Goal: Information Seeking & Learning: Learn about a topic

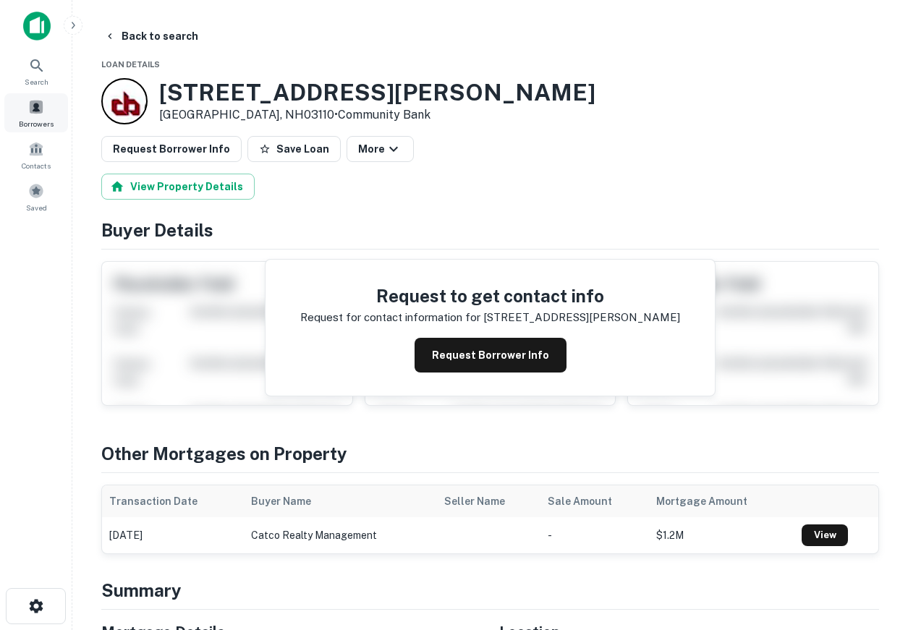
click at [49, 117] on div "Borrowers" at bounding box center [36, 112] width 64 height 39
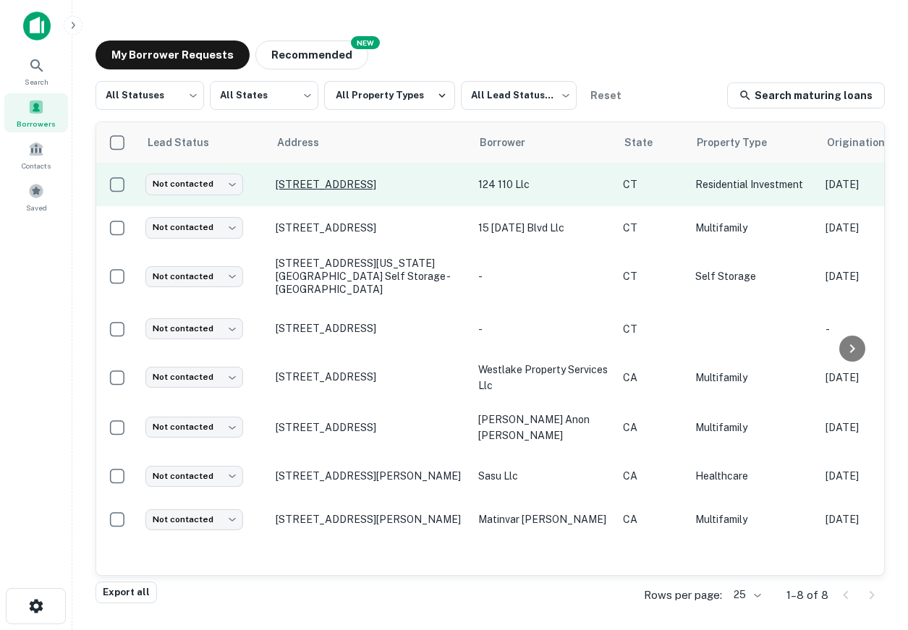
click at [318, 185] on p "110 Shippan Avenue Ext Stamford, CT06902" at bounding box center [370, 184] width 188 height 13
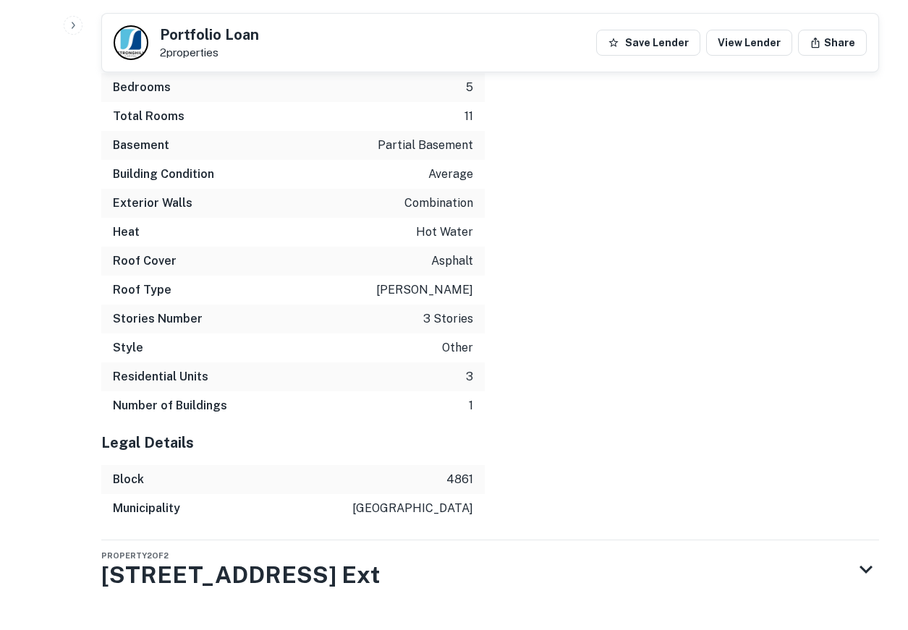
scroll to position [2090, 0]
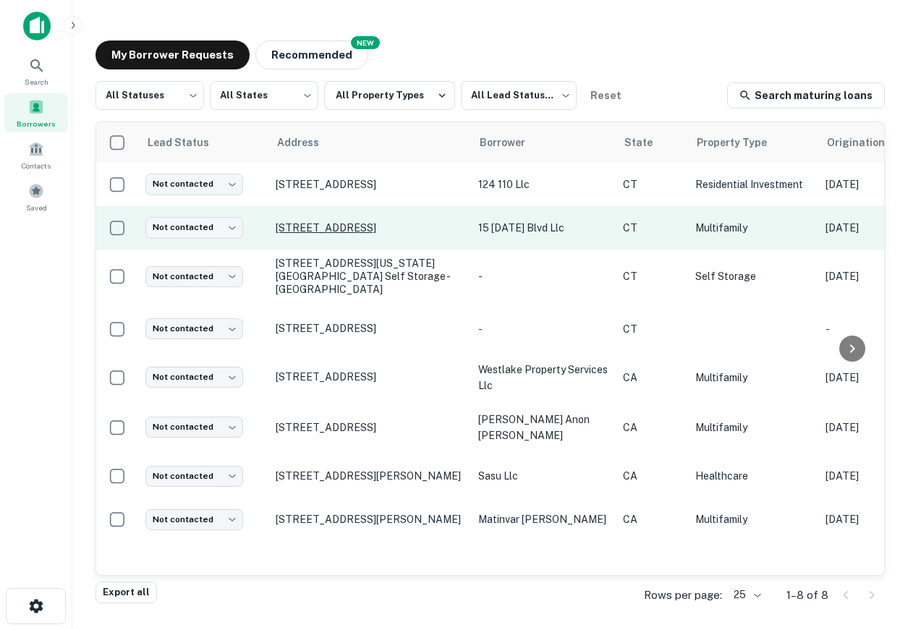
click at [340, 228] on p "433 Elm St Stamford, CT06902" at bounding box center [370, 228] width 188 height 13
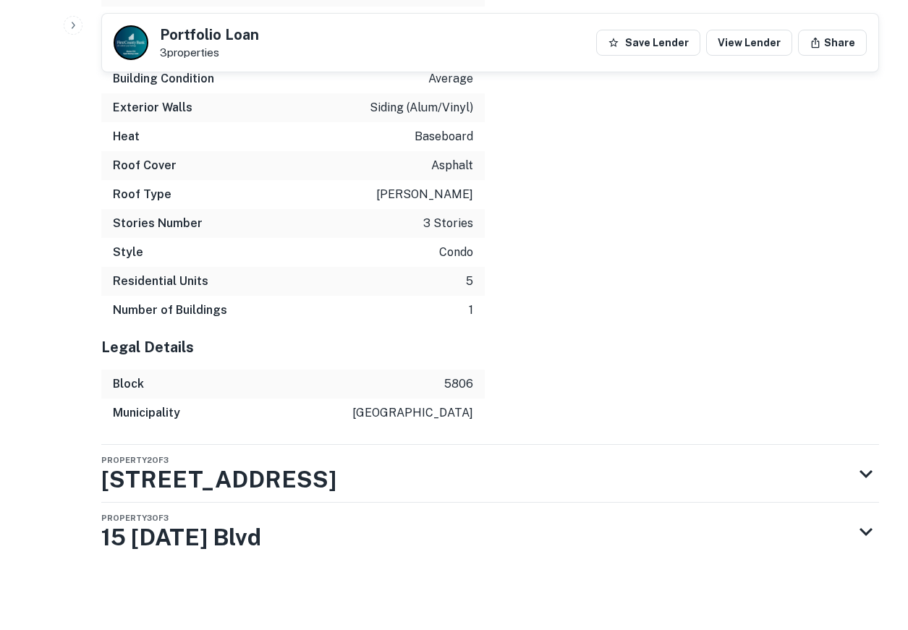
scroll to position [2203, 0]
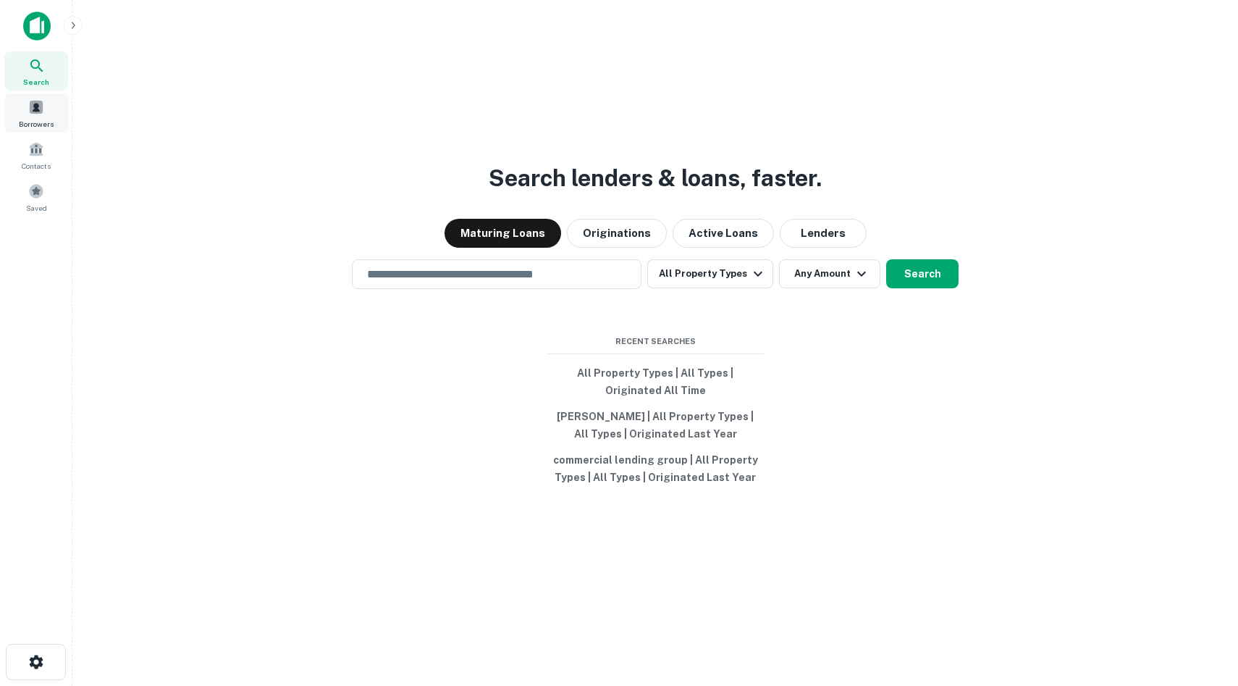
click at [30, 101] on span at bounding box center [36, 107] width 16 height 16
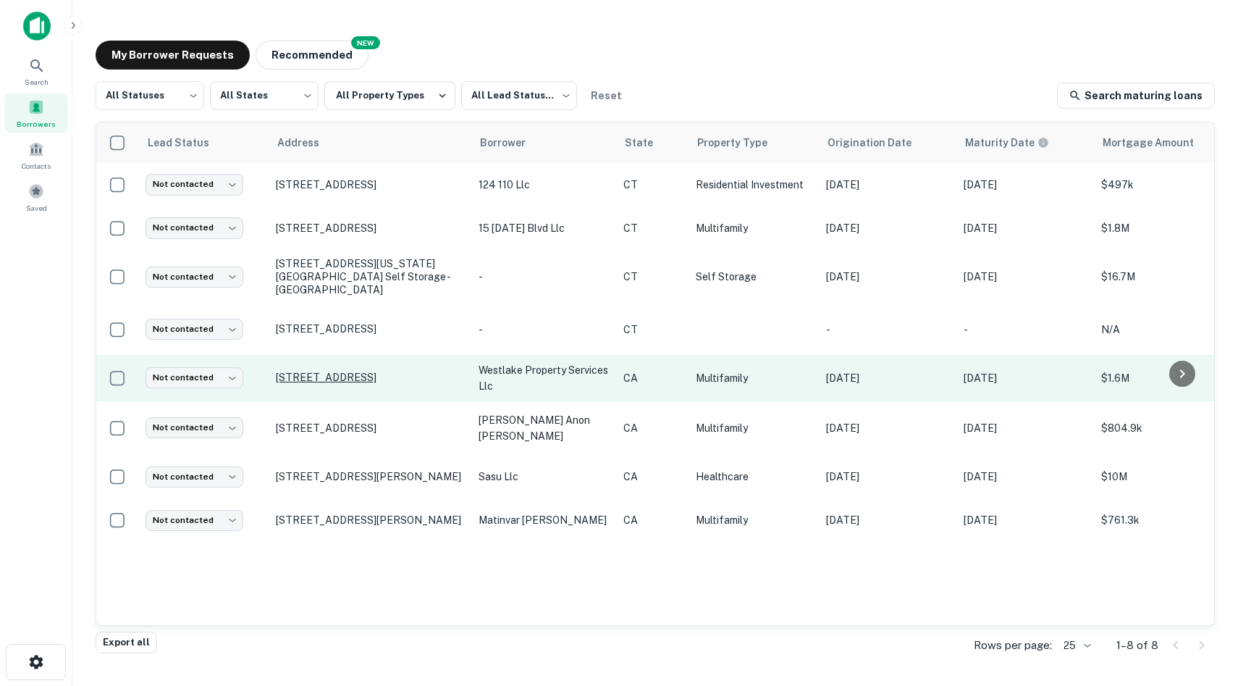
click at [359, 371] on p "720 S Westlake Ave Los Angeles, CA90057" at bounding box center [370, 377] width 188 height 13
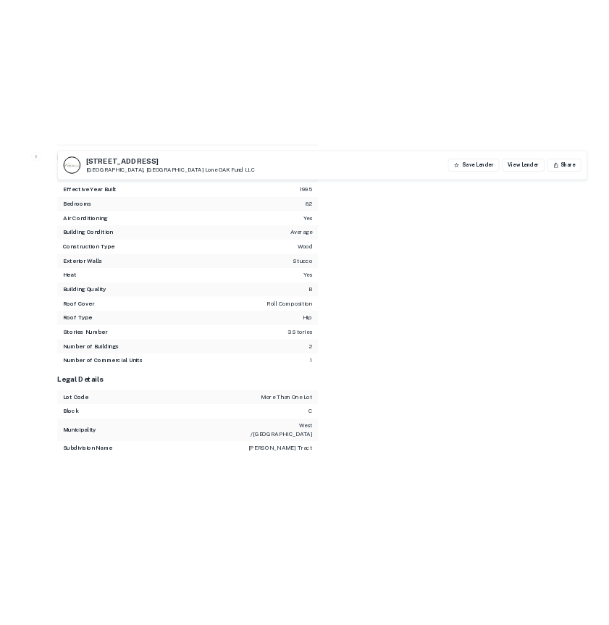
scroll to position [2334, 0]
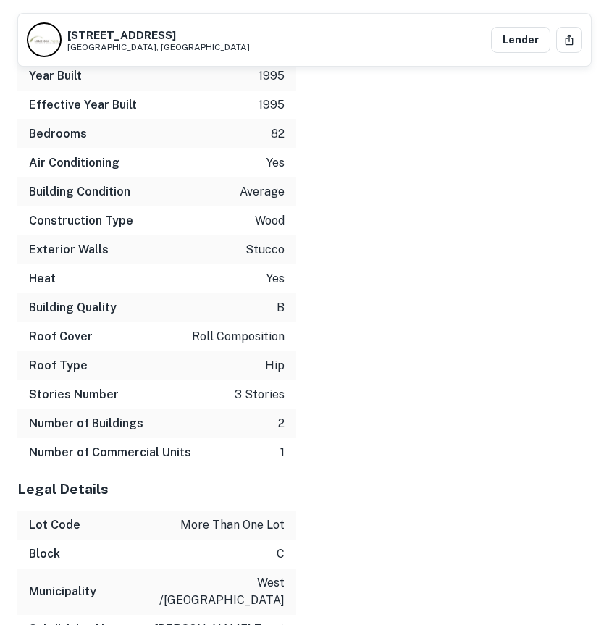
click at [31, 28] on link at bounding box center [44, 39] width 35 height 35
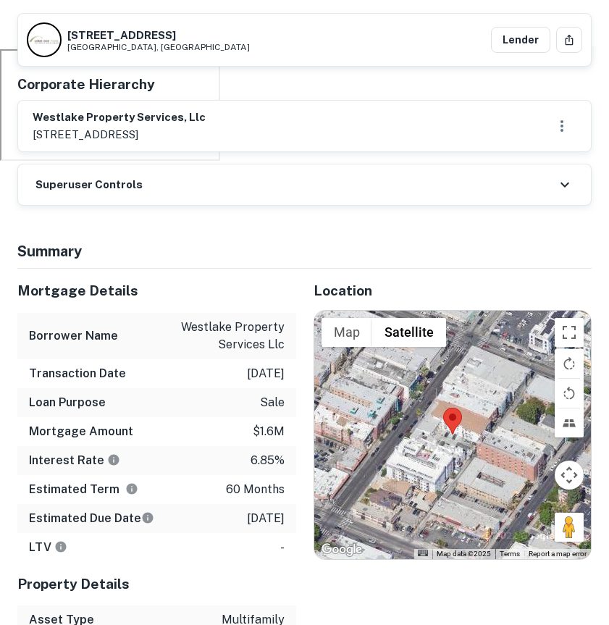
scroll to position [0, 0]
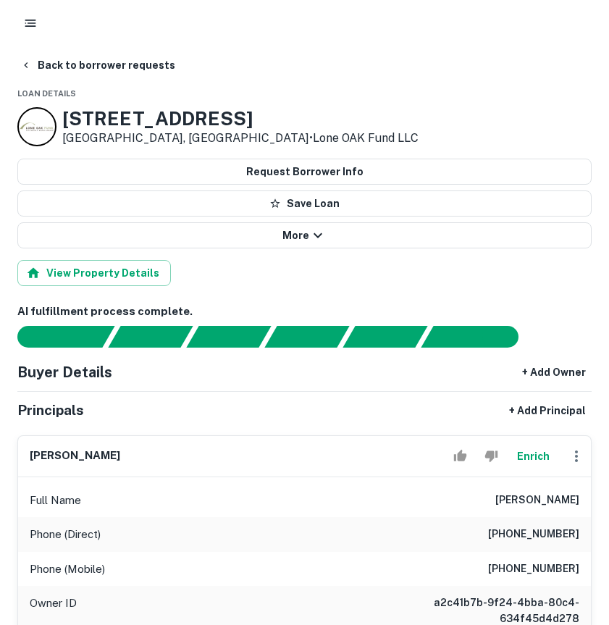
click at [32, 13] on button "button" at bounding box center [30, 23] width 26 height 26
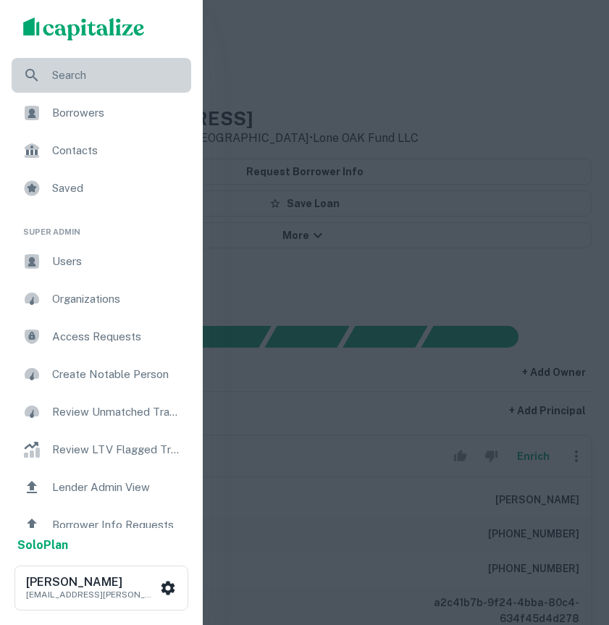
click at [59, 78] on span "Search" at bounding box center [117, 75] width 130 height 17
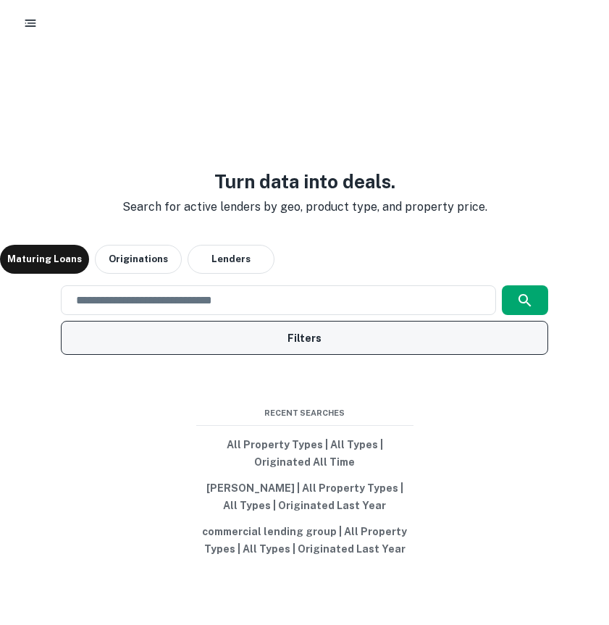
click at [350, 346] on button "Filters" at bounding box center [304, 338] width 487 height 34
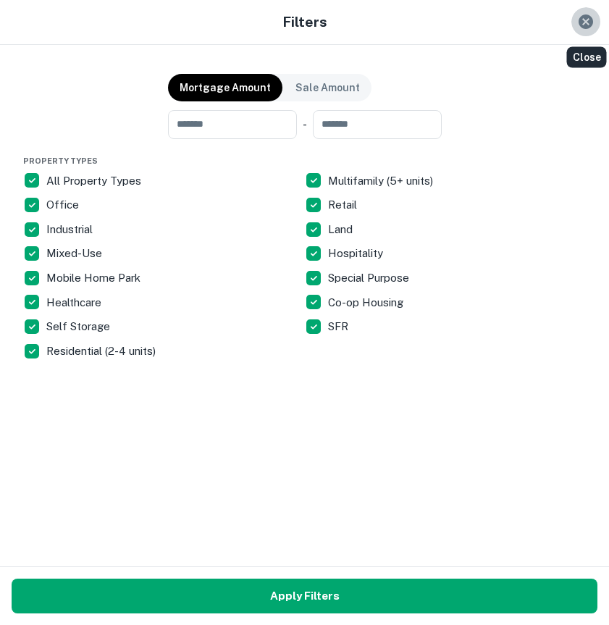
click at [589, 20] on icon "Close" at bounding box center [585, 21] width 14 height 14
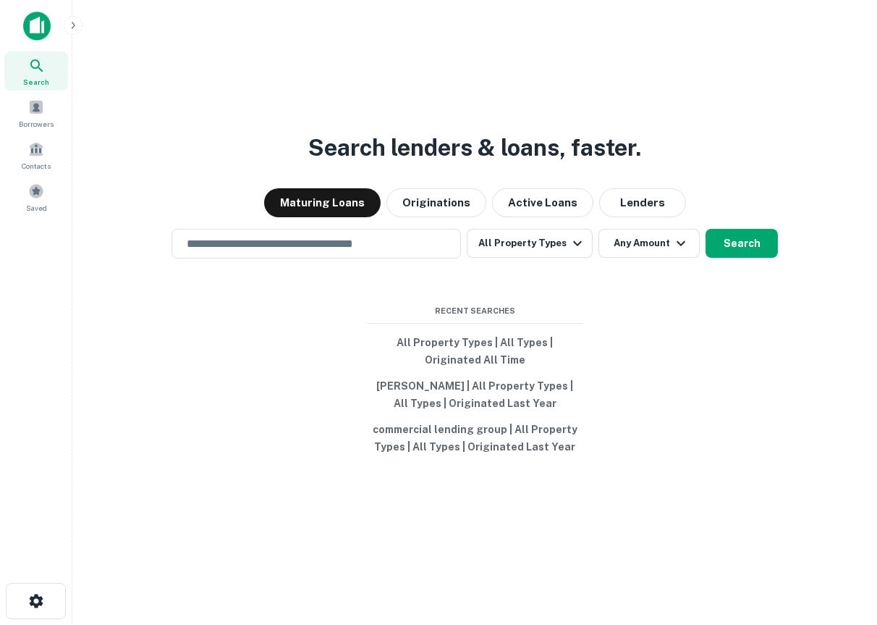
click at [363, 262] on div "Search lenders & loans, faster. Maturing Loans Originations Active Loans Lender…" at bounding box center [475, 347] width 782 height 625
click at [348, 247] on input "text" at bounding box center [316, 243] width 277 height 17
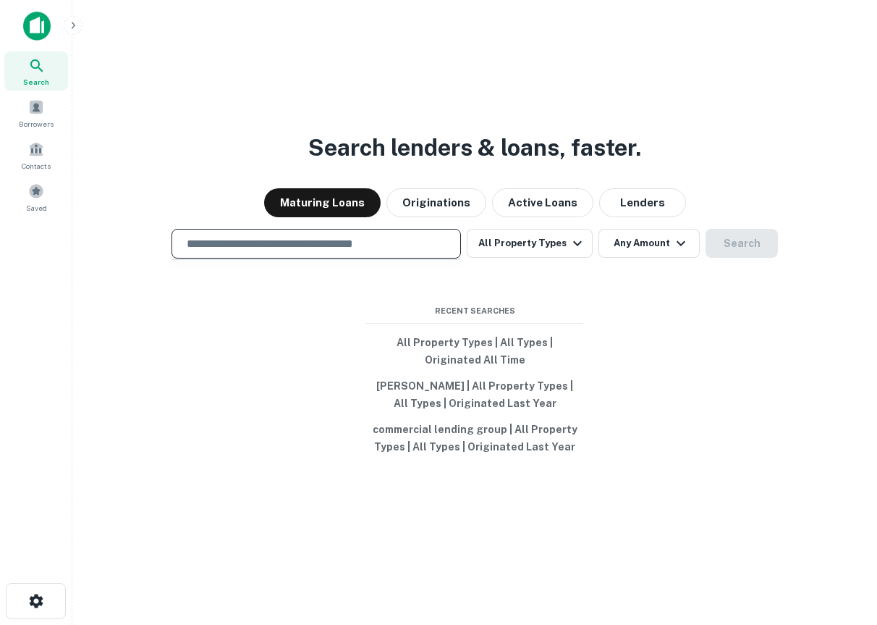
click at [331, 251] on input "text" at bounding box center [316, 243] width 277 height 17
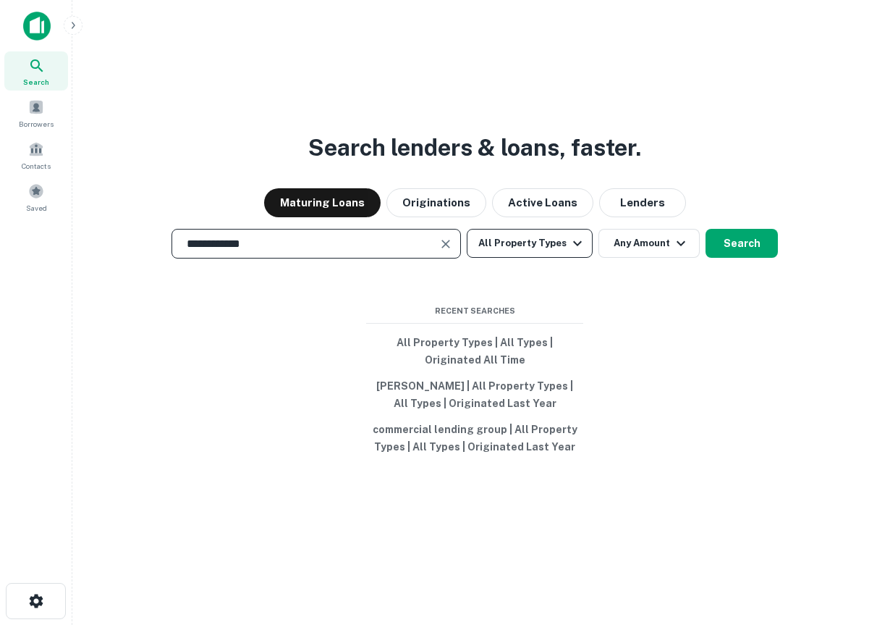
type input "**********"
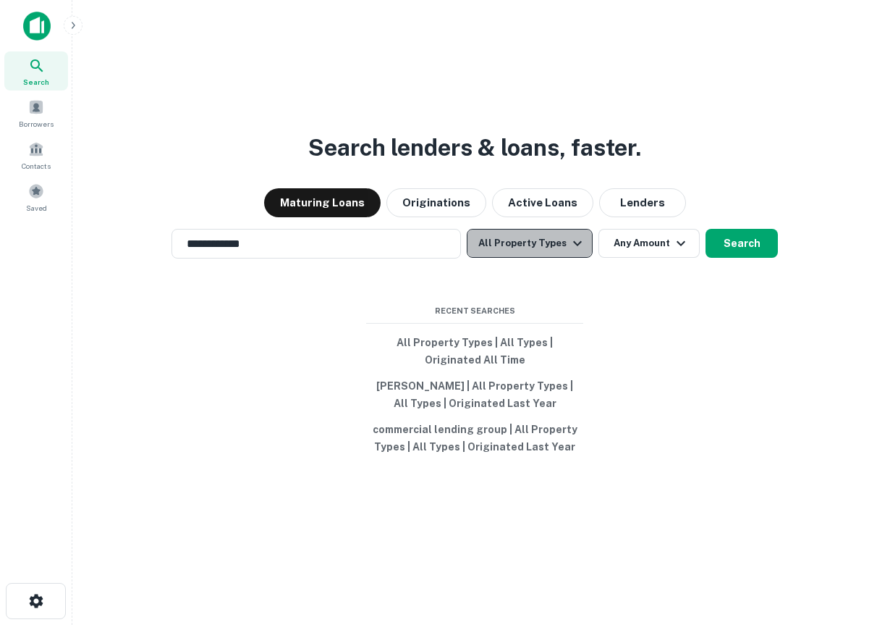
click at [557, 238] on button "All Property Types" at bounding box center [530, 243] width 126 height 29
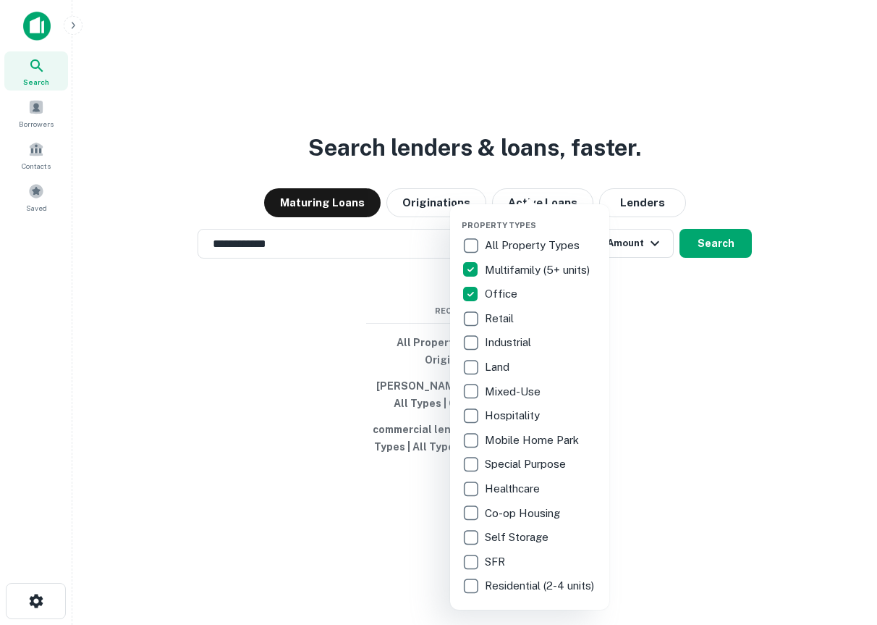
click at [608, 319] on div at bounding box center [438, 312] width 877 height 625
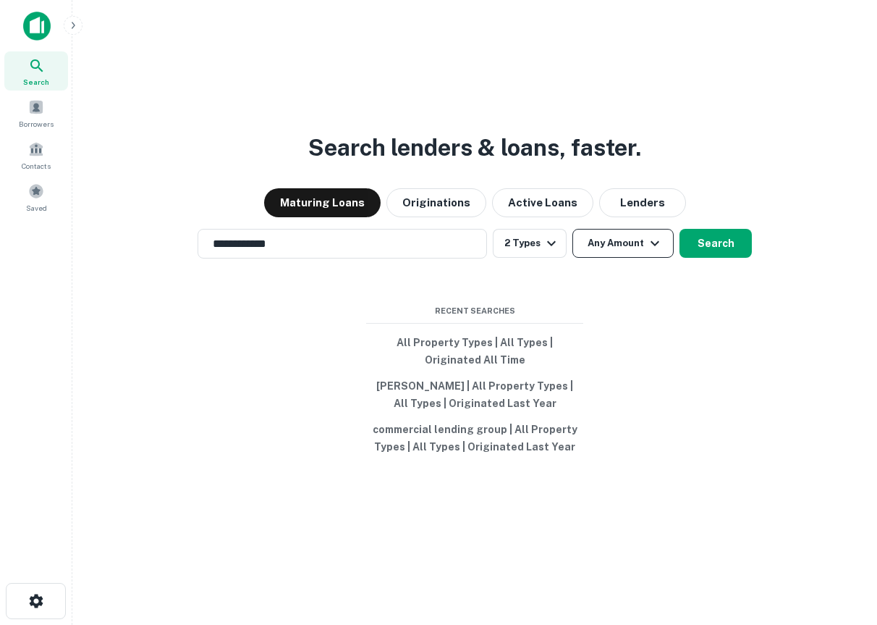
click at [608, 257] on button "Any Amount" at bounding box center [623, 243] width 101 height 29
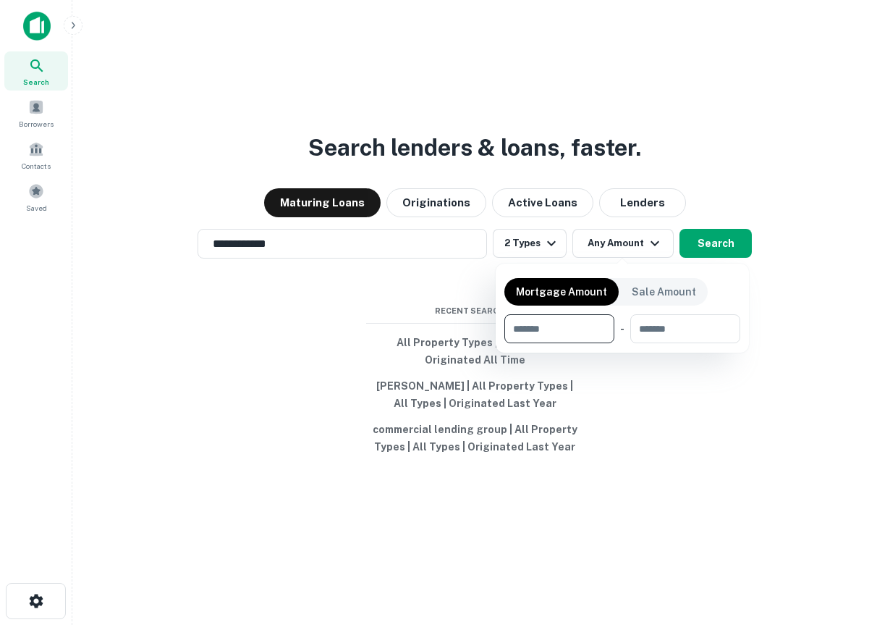
click at [578, 325] on input "number" at bounding box center [555, 328] width 100 height 29
type input "*******"
click at [608, 322] on input "*******" at bounding box center [671, 328] width 83 height 29
type input "********"
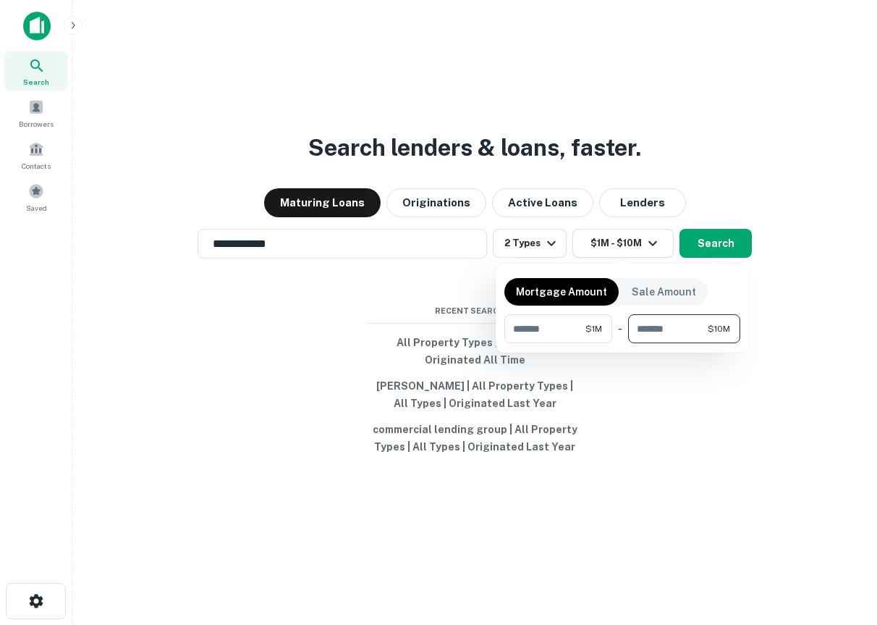
click at [608, 285] on div at bounding box center [438, 312] width 877 height 625
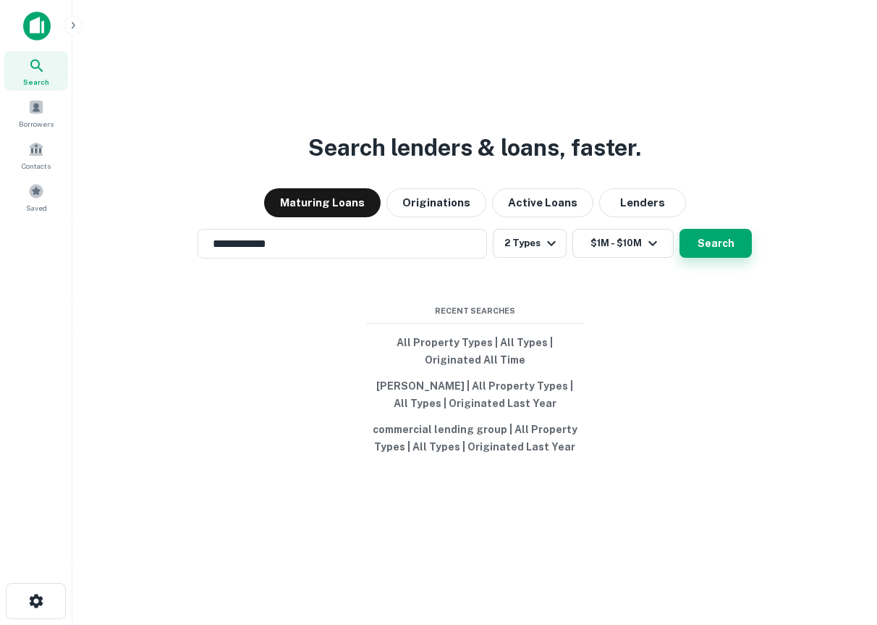
click at [608, 256] on button "Search" at bounding box center [716, 243] width 72 height 29
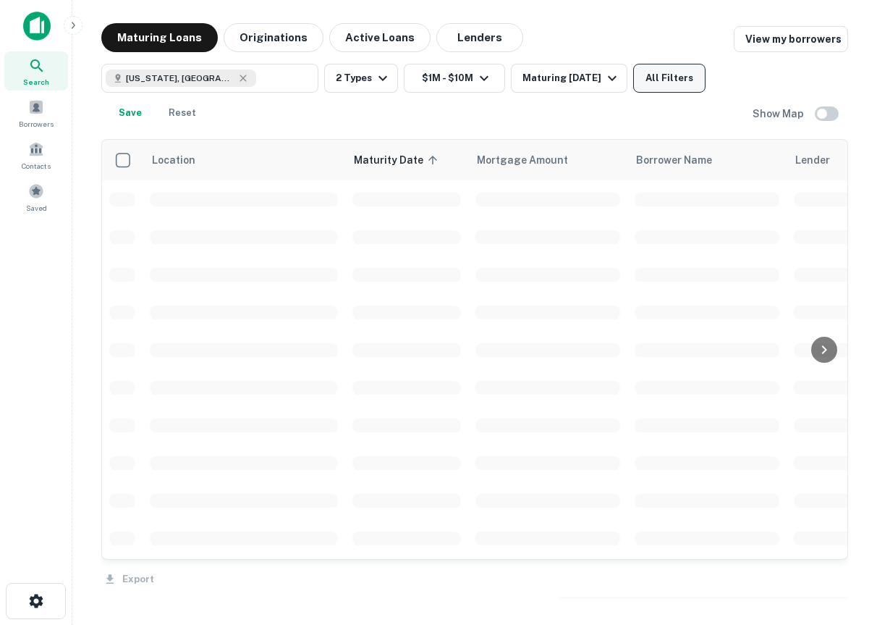
click at [608, 84] on button "All Filters" at bounding box center [669, 78] width 72 height 29
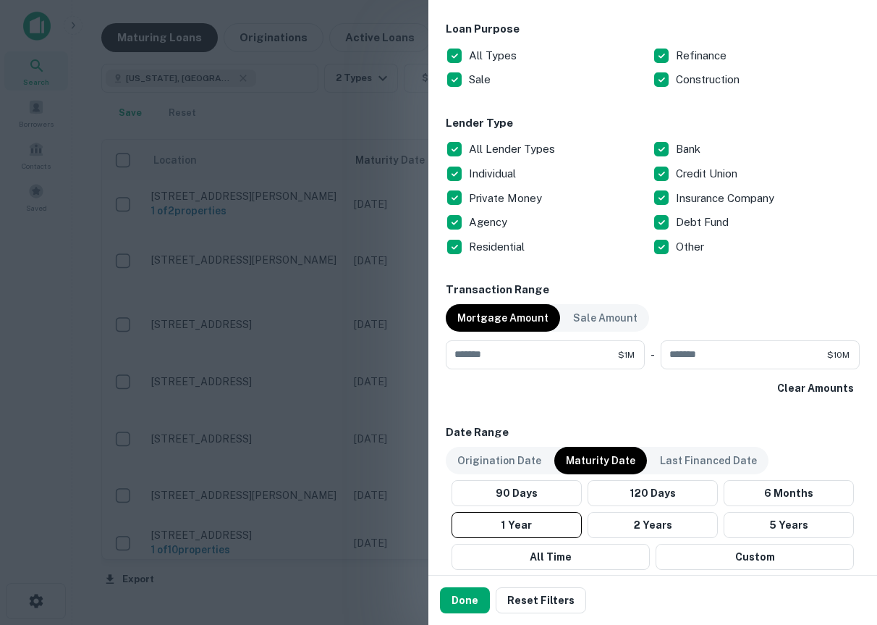
scroll to position [479, 0]
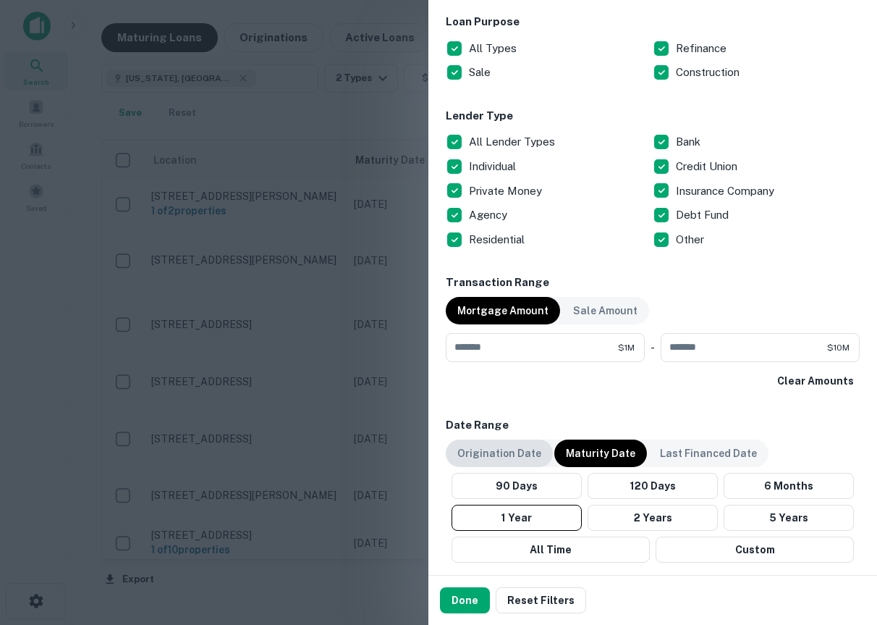
click at [510, 452] on p "Origination Date" at bounding box center [499, 453] width 84 height 16
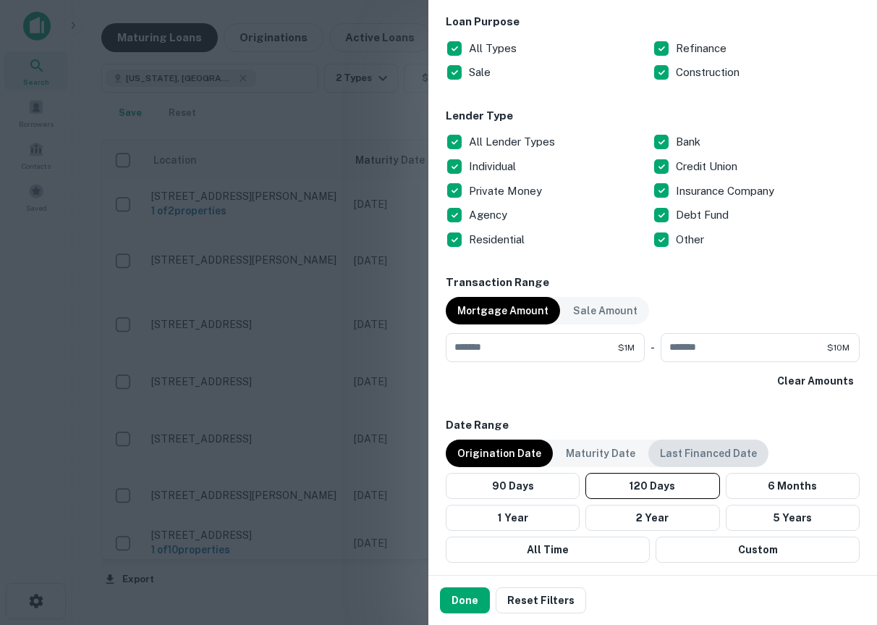
click at [608, 450] on p "Last Financed Date" at bounding box center [708, 453] width 97 height 16
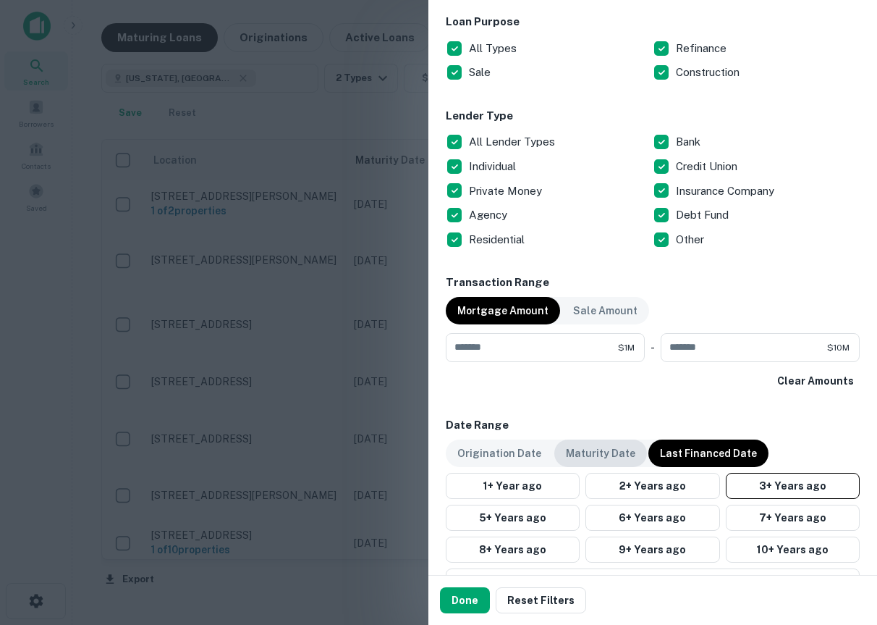
click at [581, 444] on div "Maturity Date" at bounding box center [600, 453] width 93 height 28
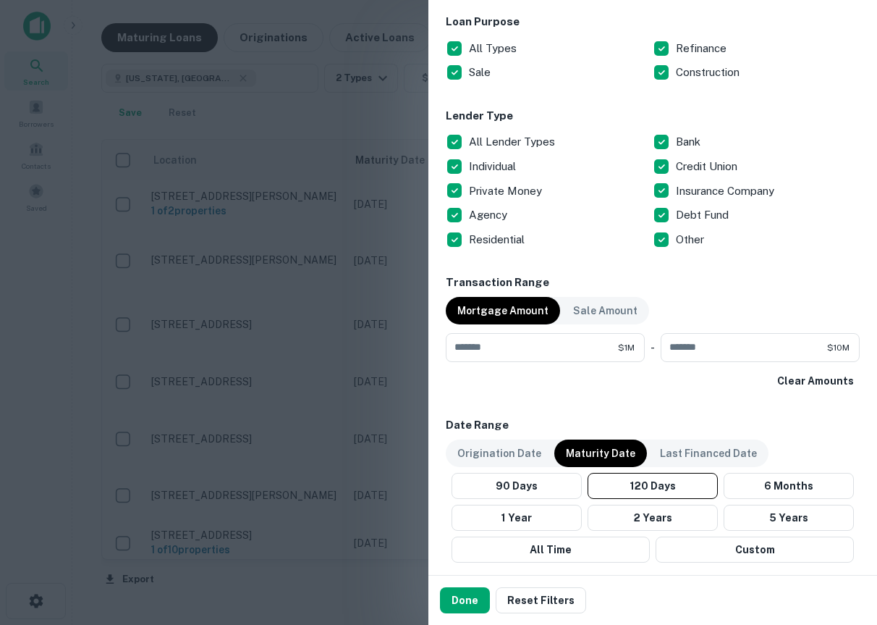
click at [432, 445] on div "Customize data sources and filters All Sources CMBS GSE Location Florida, USA ​…" at bounding box center [653, 287] width 449 height 575
click at [504, 448] on p "Origination Date" at bounding box center [499, 453] width 84 height 16
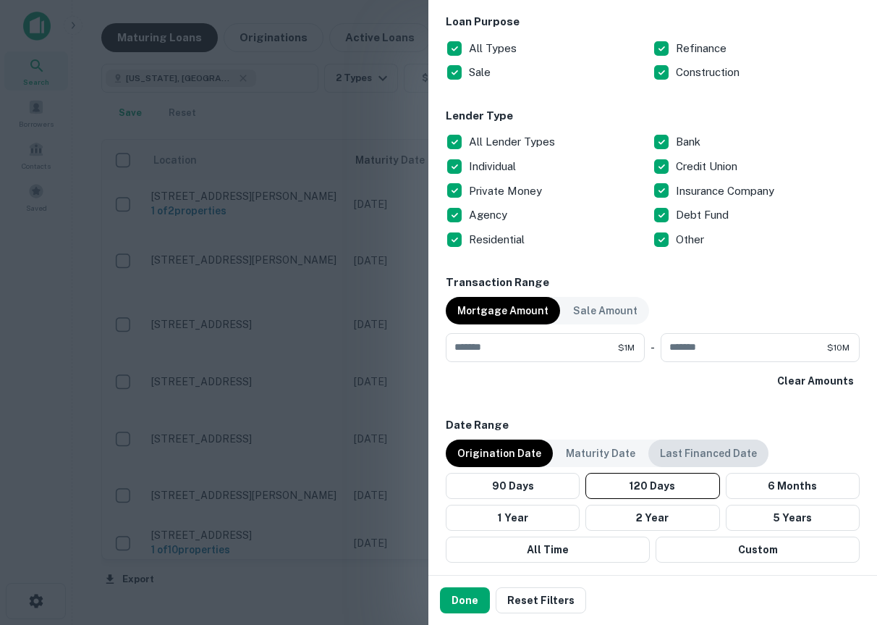
click at [608, 444] on div "Last Financed Date" at bounding box center [709, 453] width 120 height 28
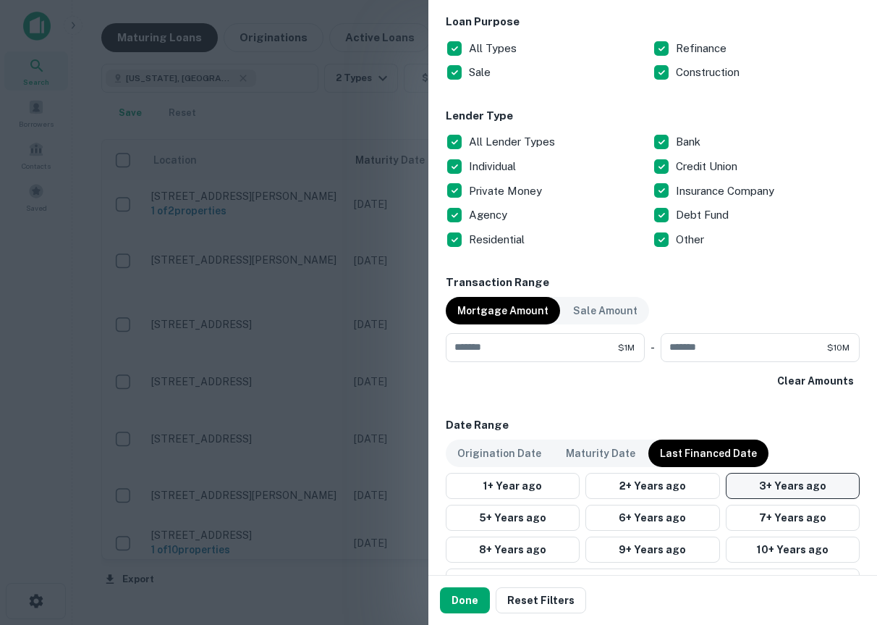
click at [608, 492] on button "3+ Years ago" at bounding box center [793, 486] width 134 height 26
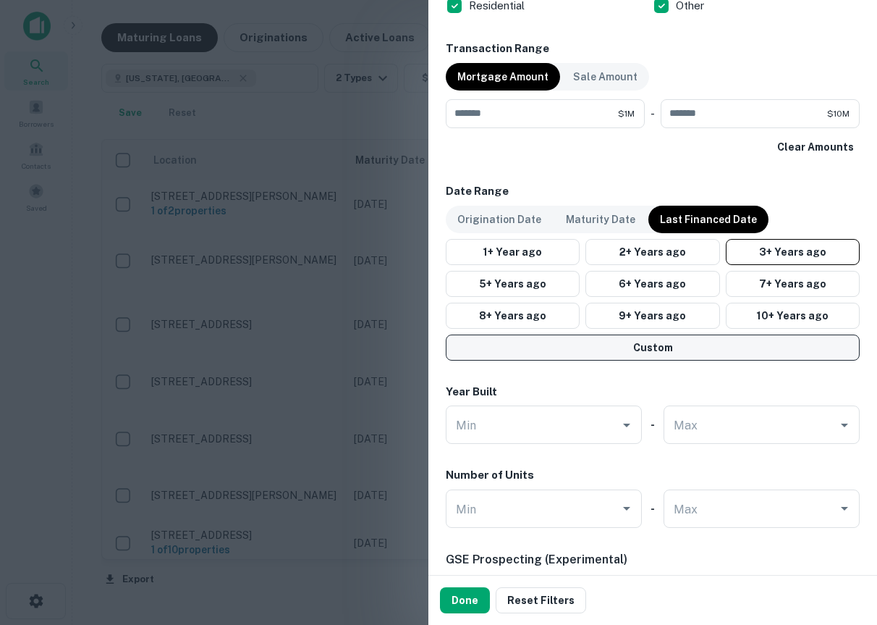
click at [608, 354] on button "Custom" at bounding box center [653, 347] width 414 height 26
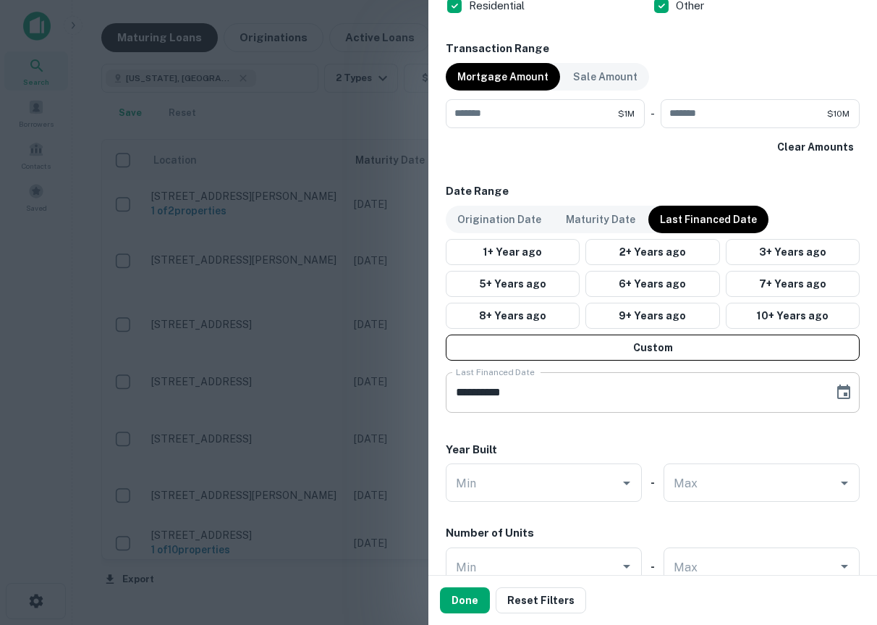
click at [512, 400] on input "**********" at bounding box center [635, 392] width 378 height 41
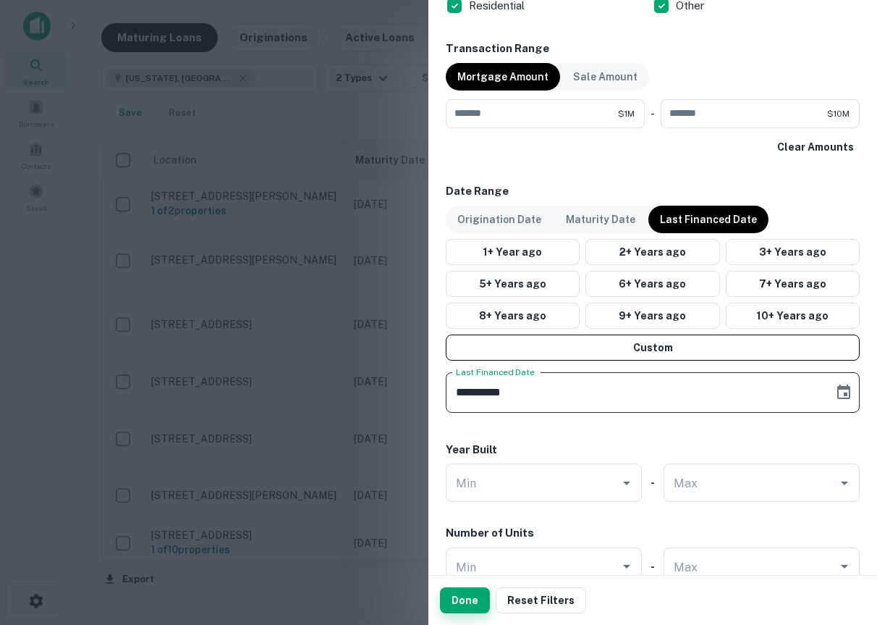
click at [452, 594] on button "Done" at bounding box center [465, 600] width 50 height 26
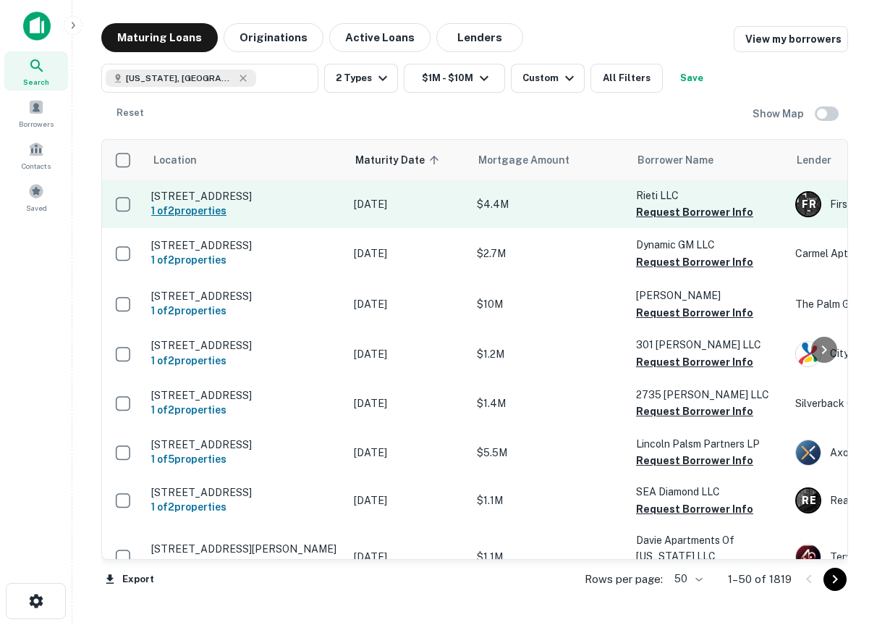
click at [194, 211] on h6 "1 of 2 properties" at bounding box center [245, 211] width 188 height 16
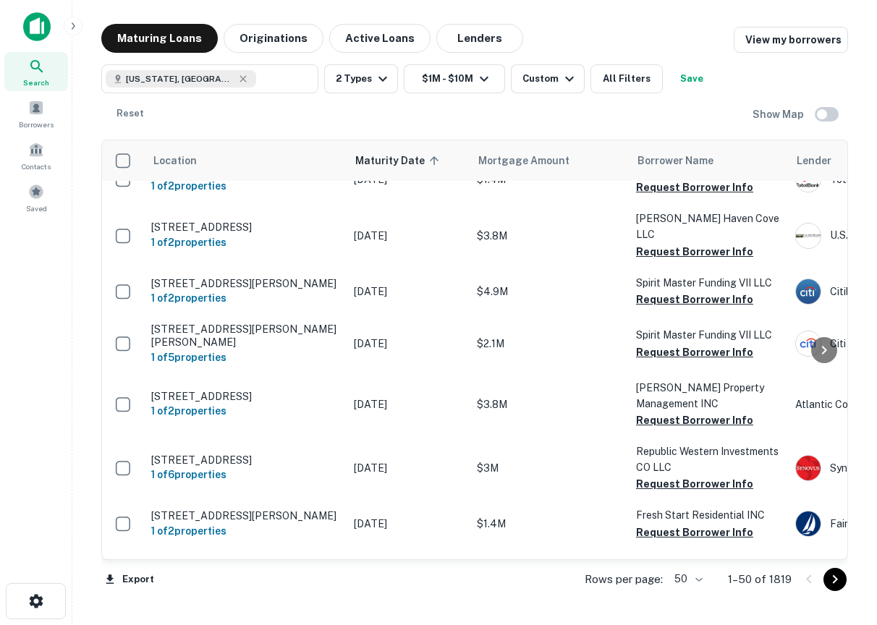
scroll to position [797, 0]
